Goal: Transaction & Acquisition: Obtain resource

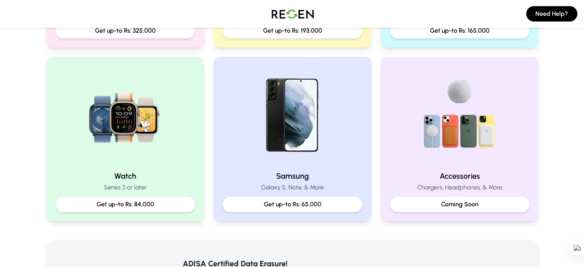
scroll to position [192, 0]
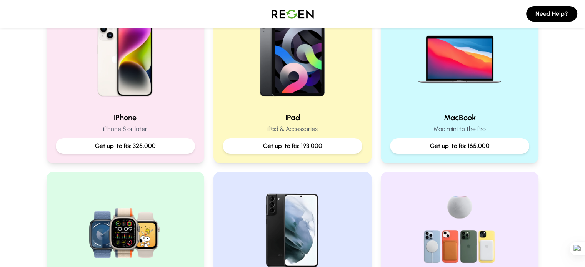
click at [68, 118] on h2 "iPhone" at bounding box center [126, 117] width 140 height 11
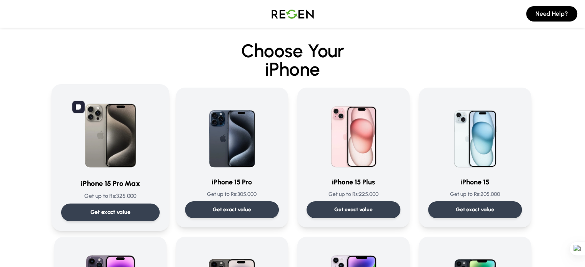
click at [120, 155] on img at bounding box center [111, 133] width 78 height 78
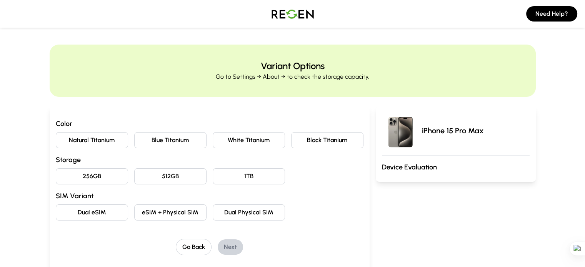
scroll to position [38, 0]
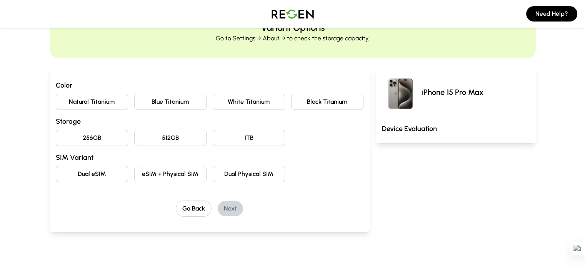
click at [74, 104] on button "Natural Titanium" at bounding box center [92, 102] width 72 height 16
click at [90, 140] on button "256GB" at bounding box center [92, 138] width 72 height 16
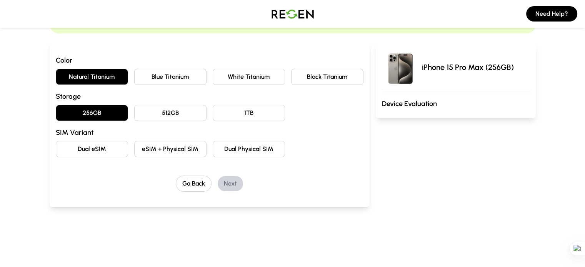
scroll to position [77, 0]
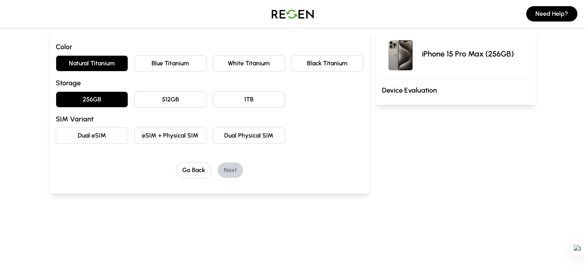
click at [155, 139] on button "eSIM + Physical SIM" at bounding box center [170, 136] width 72 height 16
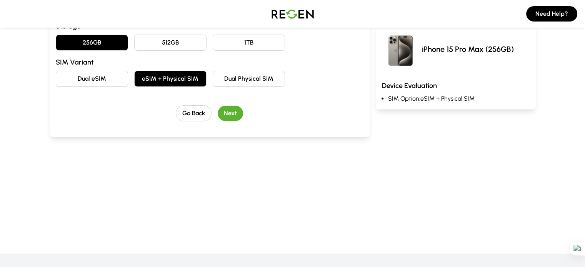
scroll to position [115, 0]
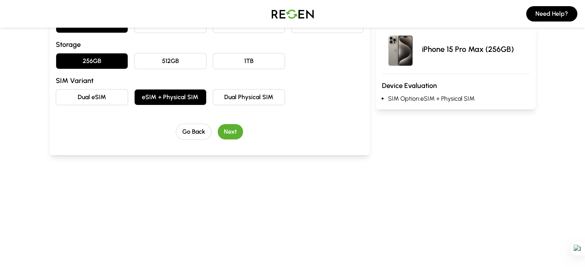
drag, startPoint x: 219, startPoint y: 140, endPoint x: 218, endPoint y: 135, distance: 5.4
click at [218, 140] on div "Color Natural Titanium Blue Titanium White Titanium Black Titanium Storage 256G…" at bounding box center [210, 73] width 320 height 165
click at [218, 132] on button "Next" at bounding box center [230, 131] width 25 height 15
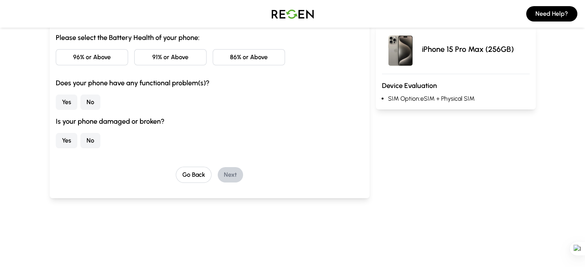
scroll to position [38, 0]
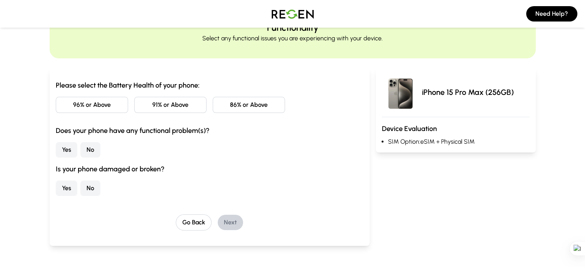
click at [56, 95] on div "Please select the Battery Health of your phone: 96% or Above 91% or Above 86% o…" at bounding box center [210, 138] width 308 height 116
click at [56, 99] on button "96% or Above" at bounding box center [92, 105] width 72 height 16
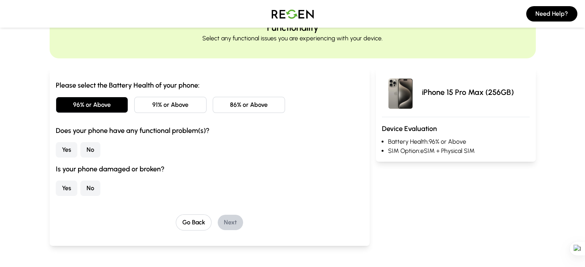
click at [80, 150] on button "No" at bounding box center [90, 149] width 20 height 15
click at [80, 188] on button "No" at bounding box center [90, 188] width 20 height 15
click at [220, 228] on button "Next" at bounding box center [230, 222] width 25 height 15
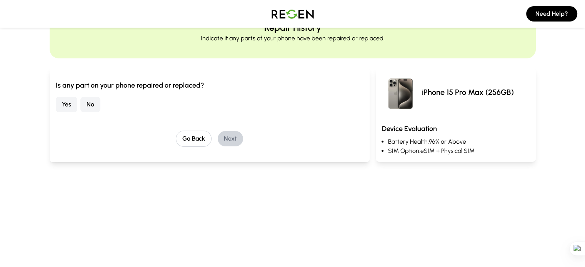
click at [80, 106] on button "No" at bounding box center [90, 104] width 20 height 15
click at [218, 136] on button "Next" at bounding box center [230, 138] width 25 height 15
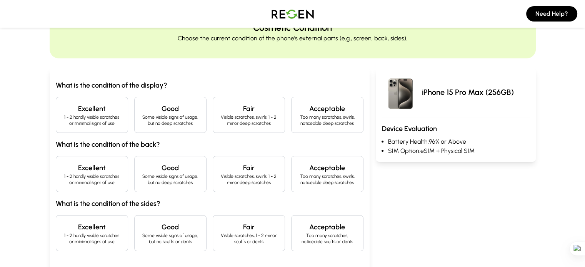
click at [71, 122] on p "1 - 2 hardly visible scratches or minimal signs of use" at bounding box center [91, 120] width 59 height 12
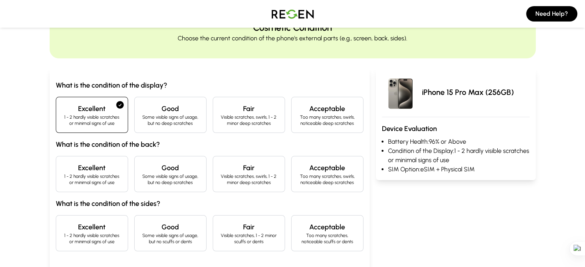
scroll to position [77, 0]
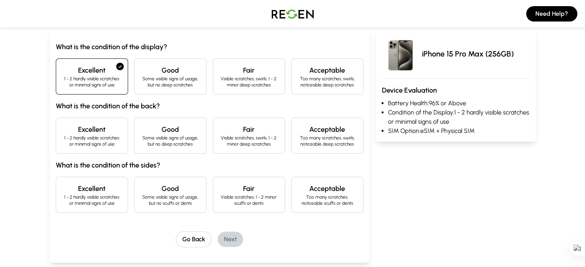
click at [94, 144] on div "Excellent 1 - 2 hardly visible scratches or minimal signs of use" at bounding box center [92, 136] width 72 height 36
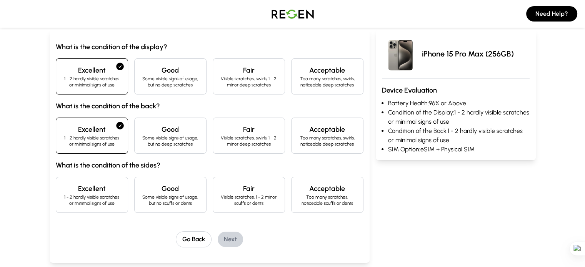
click at [91, 195] on div "Excellent 1 - 2 hardly visible scratches or minimal signs of use" at bounding box center [92, 195] width 72 height 36
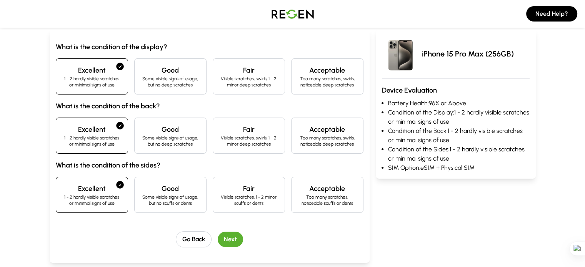
click at [219, 239] on button "Next" at bounding box center [230, 239] width 25 height 15
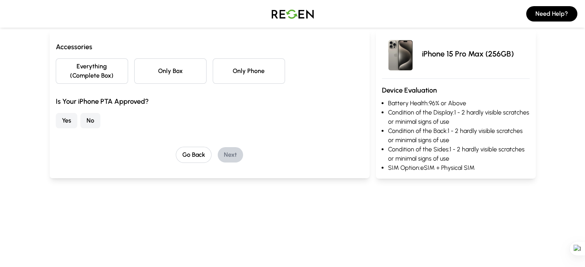
click at [213, 62] on button "Only Phone" at bounding box center [249, 70] width 72 height 25
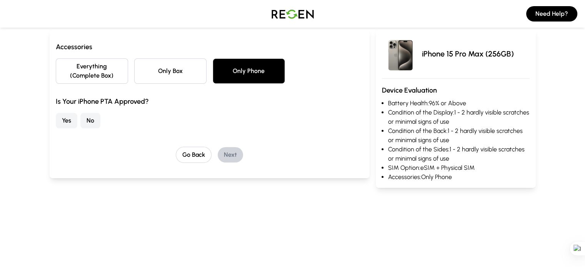
drag, startPoint x: 40, startPoint y: 112, endPoint x: 45, endPoint y: 112, distance: 4.6
click at [80, 113] on button "No" at bounding box center [90, 120] width 20 height 15
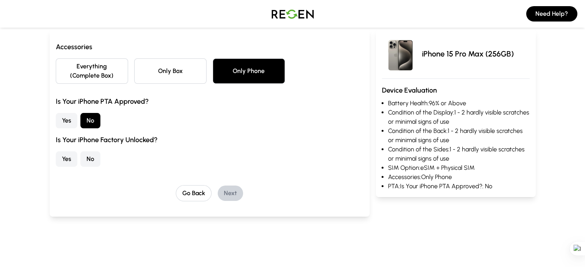
click at [56, 156] on button "Yes" at bounding box center [67, 159] width 22 height 15
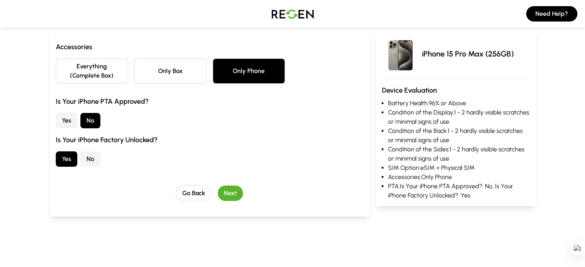
click at [220, 189] on button "Next" at bounding box center [230, 193] width 25 height 15
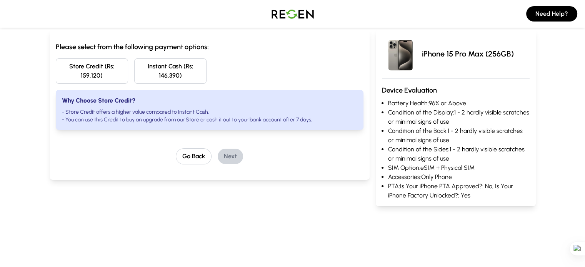
click at [62, 69] on button "Store Credit (Rs: 159,120)" at bounding box center [92, 70] width 72 height 25
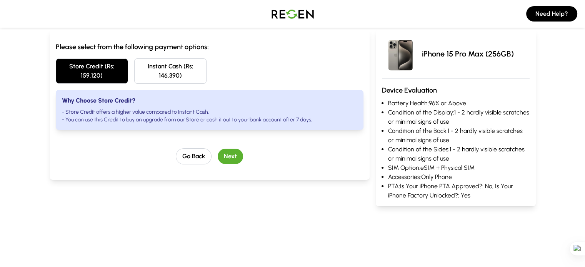
click at [218, 149] on button "Next" at bounding box center [230, 156] width 25 height 15
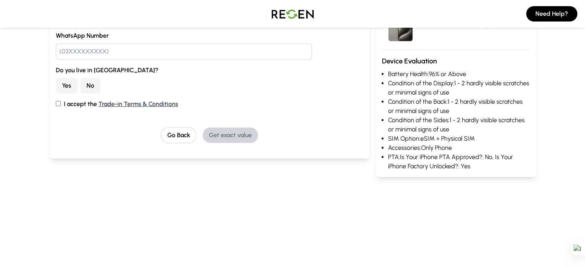
scroll to position [115, 0]
